Goal: Information Seeking & Learning: Learn about a topic

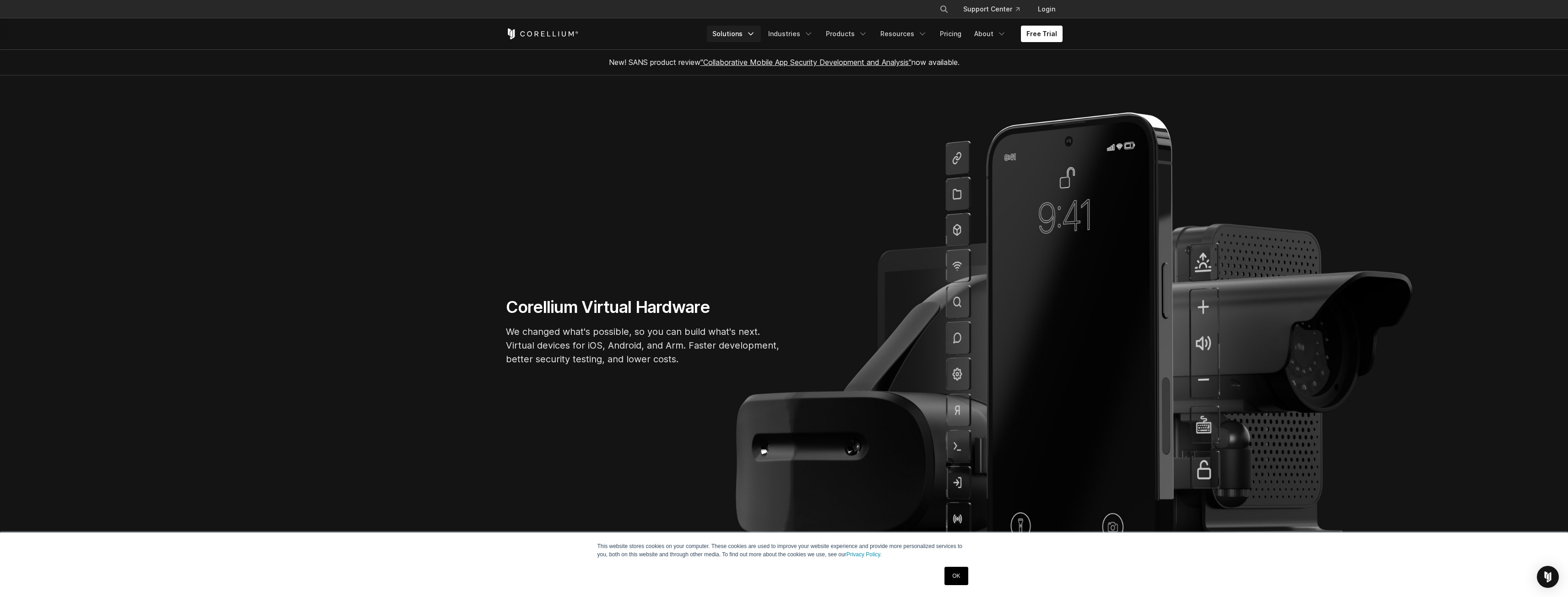
click at [734, 31] on link "Solutions" at bounding box center [734, 34] width 54 height 16
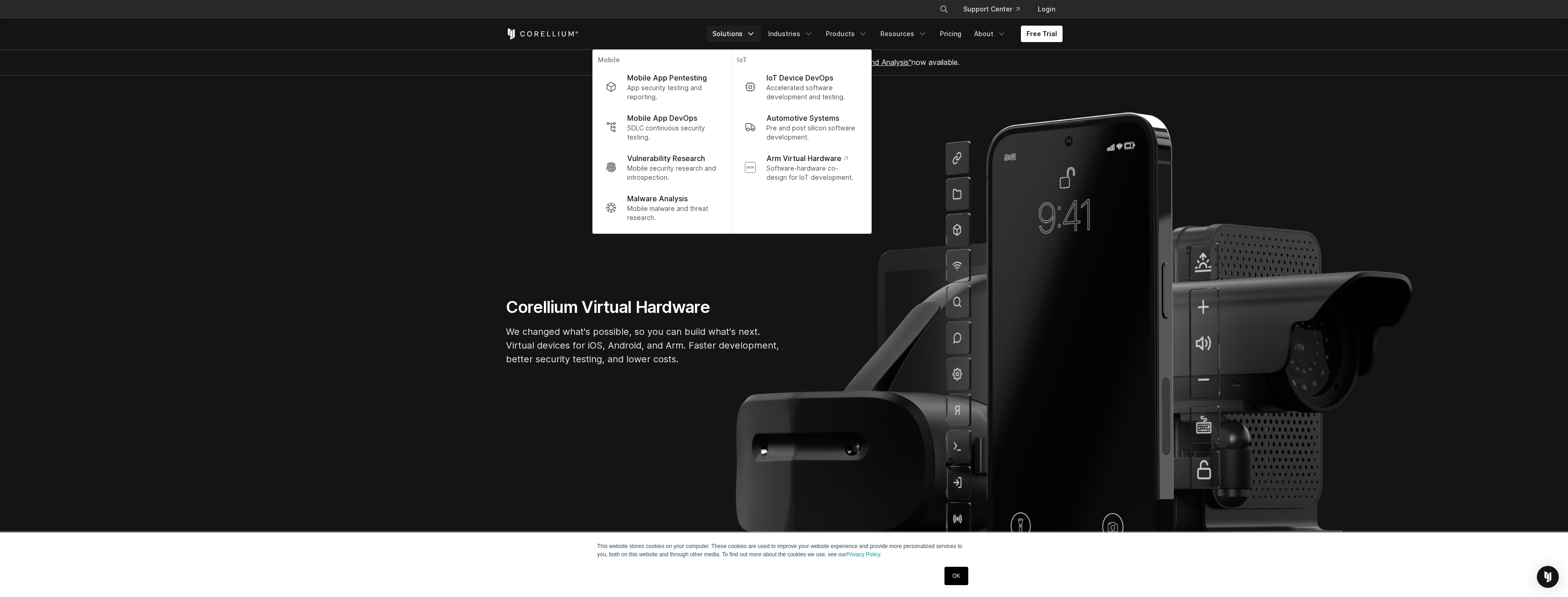
click at [504, 219] on section "Corellium Virtual Hardware We changed what's possible, so you can build what's …" at bounding box center [784, 335] width 1568 height 519
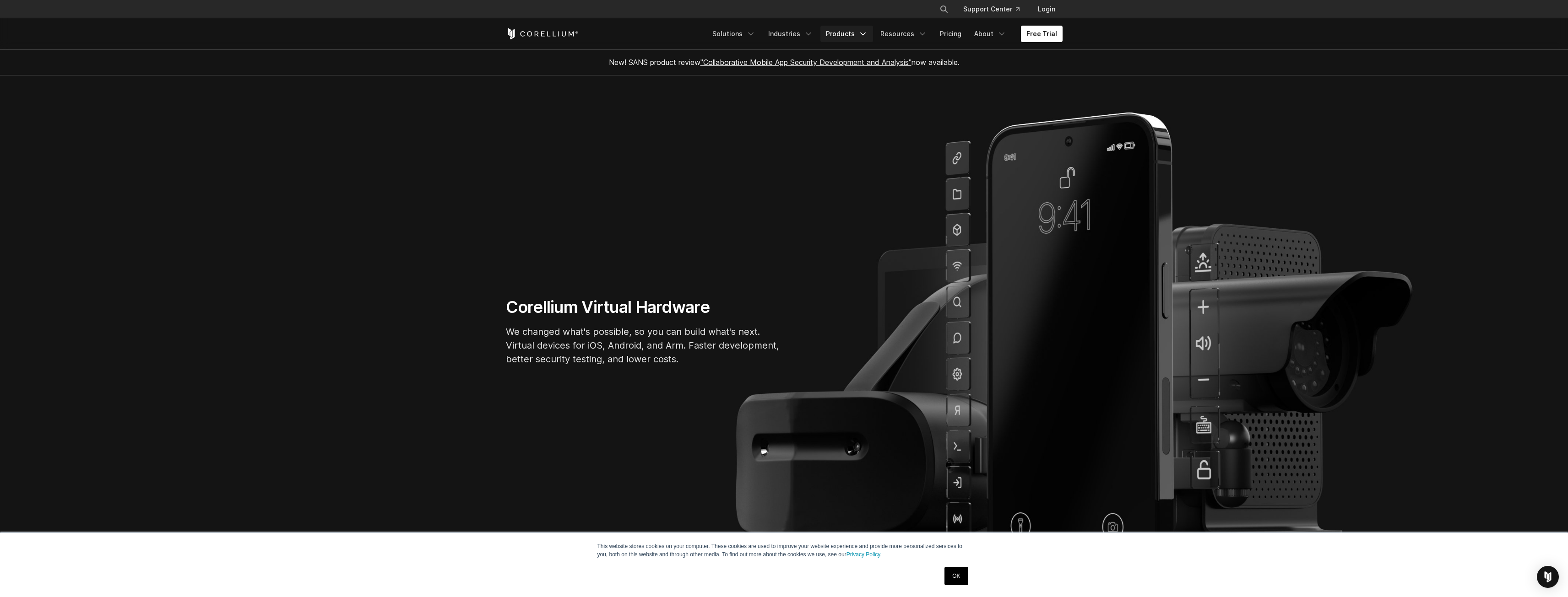
click at [849, 32] on link "Products" at bounding box center [847, 34] width 52 height 16
